Goal: Navigation & Orientation: Find specific page/section

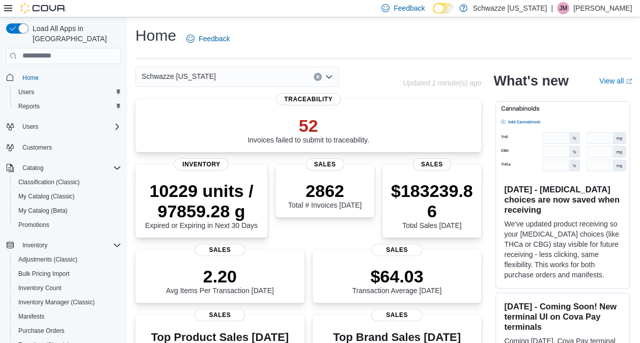
click at [610, 11] on p "Jesse Mateyka" at bounding box center [602, 8] width 59 height 12
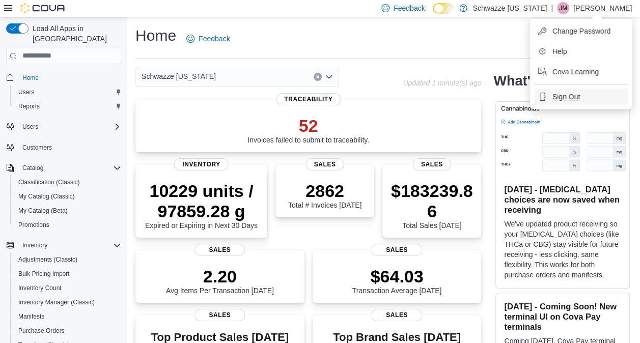
click at [582, 98] on button "Sign Out" at bounding box center [581, 97] width 94 height 16
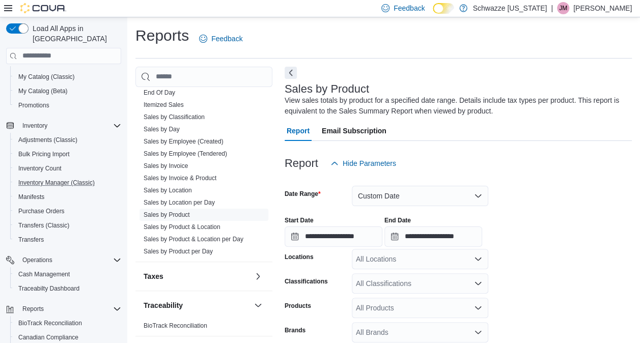
scroll to position [197, 0]
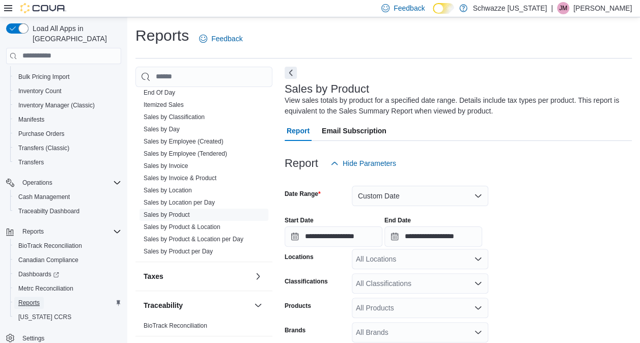
click at [33, 299] on span "Reports" at bounding box center [28, 303] width 21 height 8
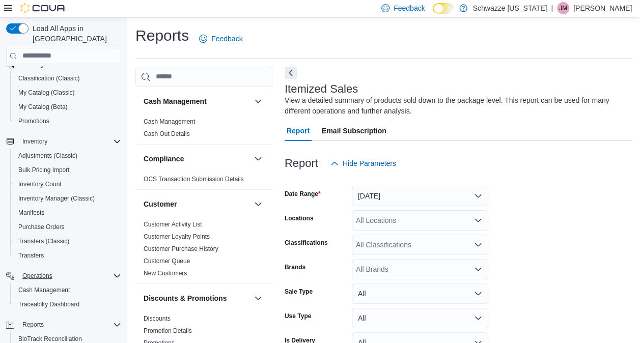
scroll to position [197, 0]
